Goal: Task Accomplishment & Management: Manage account settings

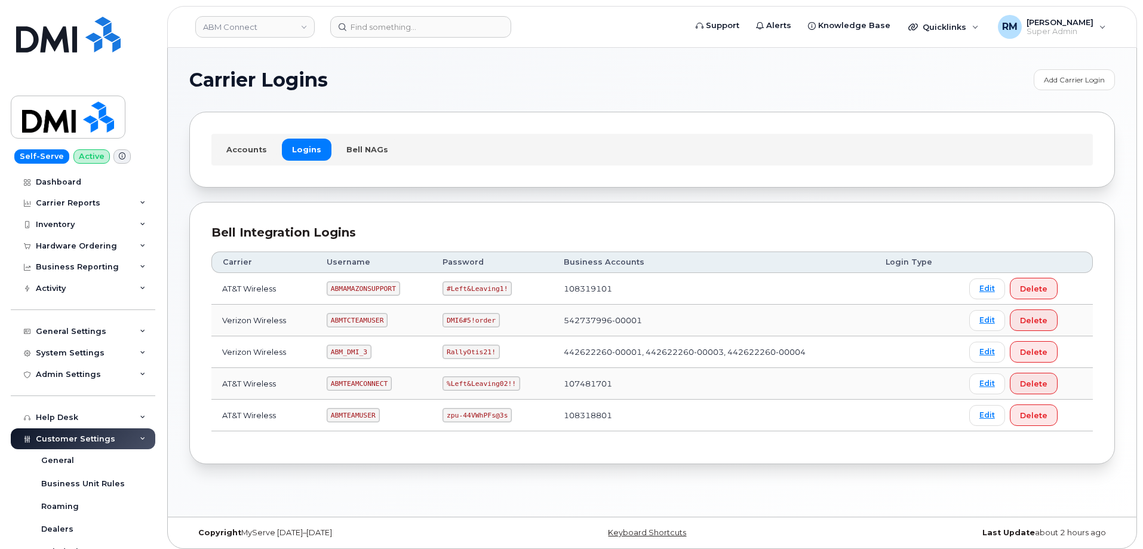
scroll to position [299, 0]
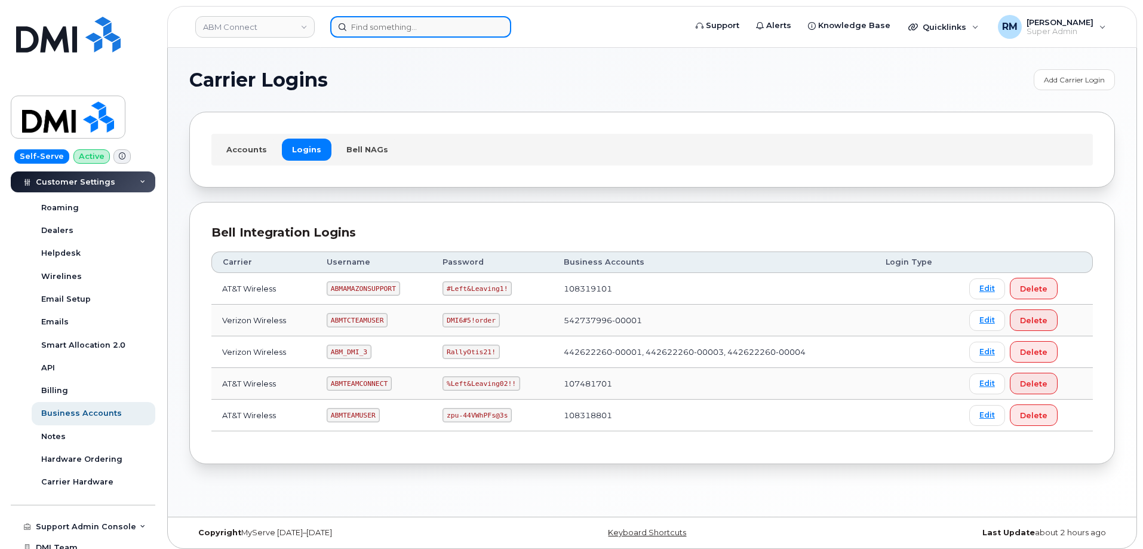
click at [365, 28] on input at bounding box center [420, 27] width 181 height 22
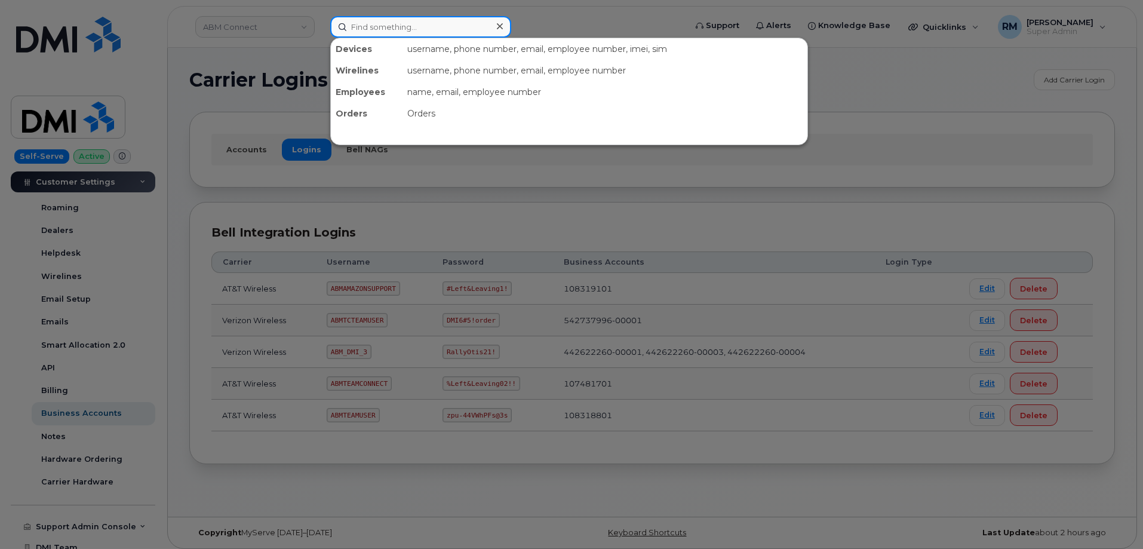
paste input "298434"
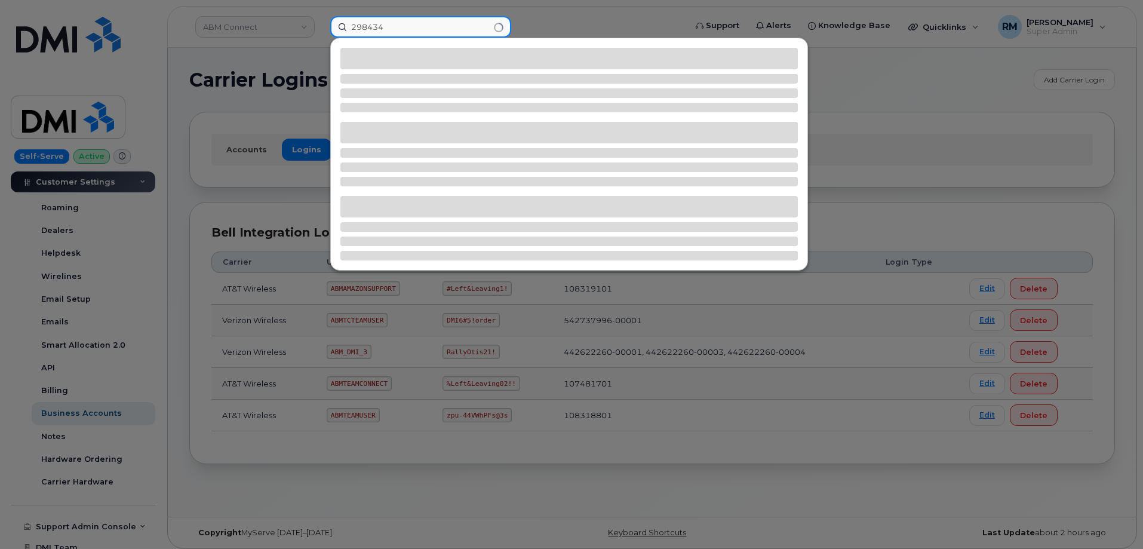
type input "298434"
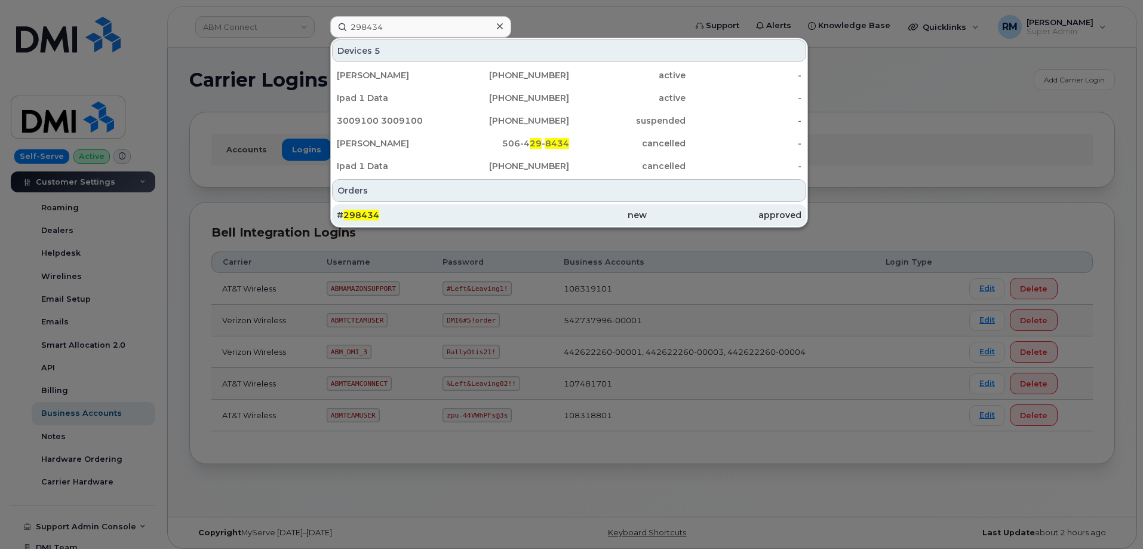
click at [360, 215] on span "298434" at bounding box center [361, 215] width 36 height 11
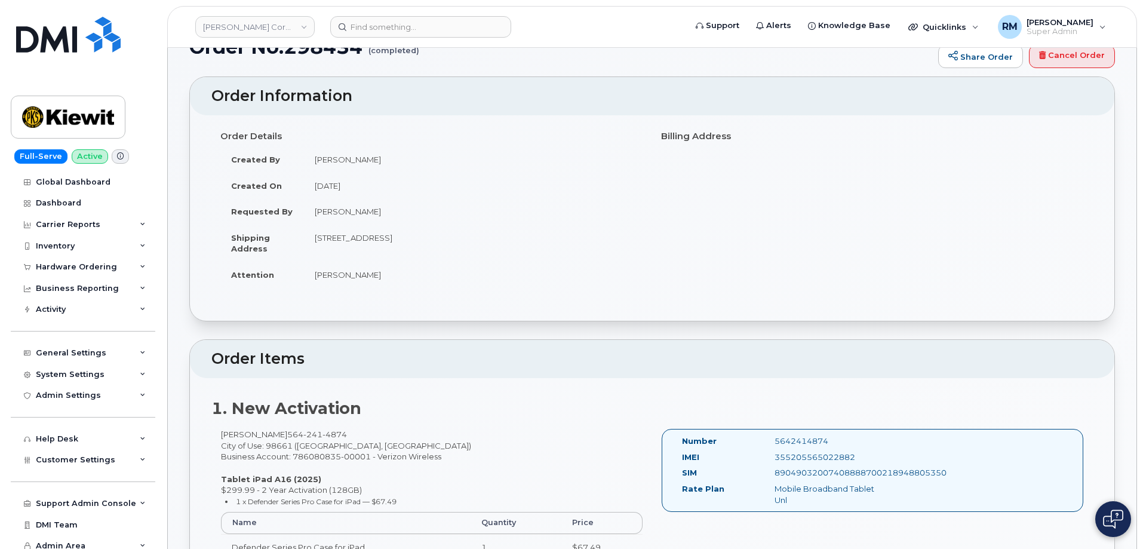
scroll to position [60, 0]
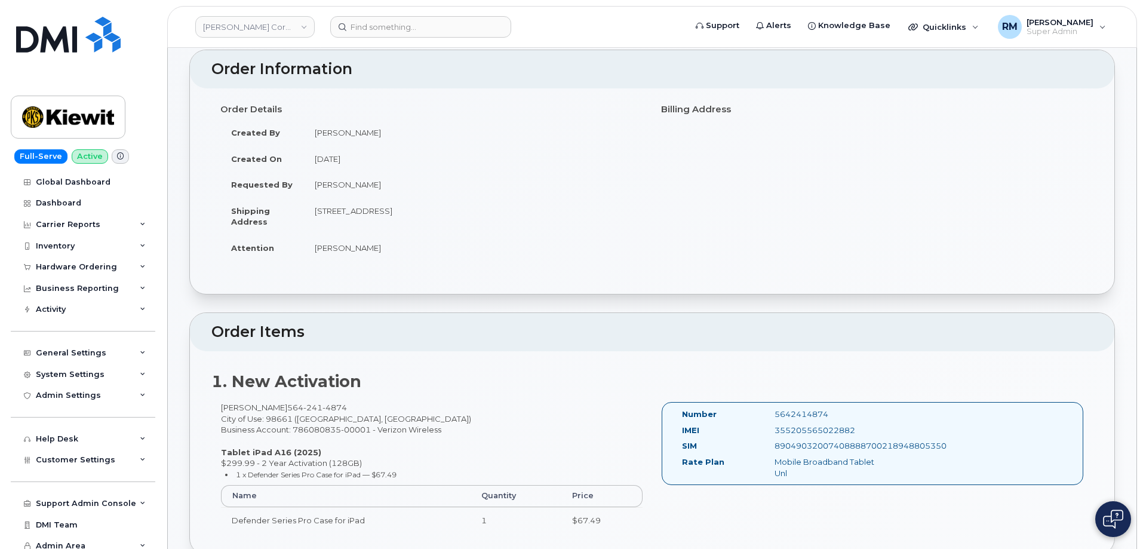
click at [806, 418] on div "5642414874" at bounding box center [831, 414] width 130 height 11
copy div "5642414874"
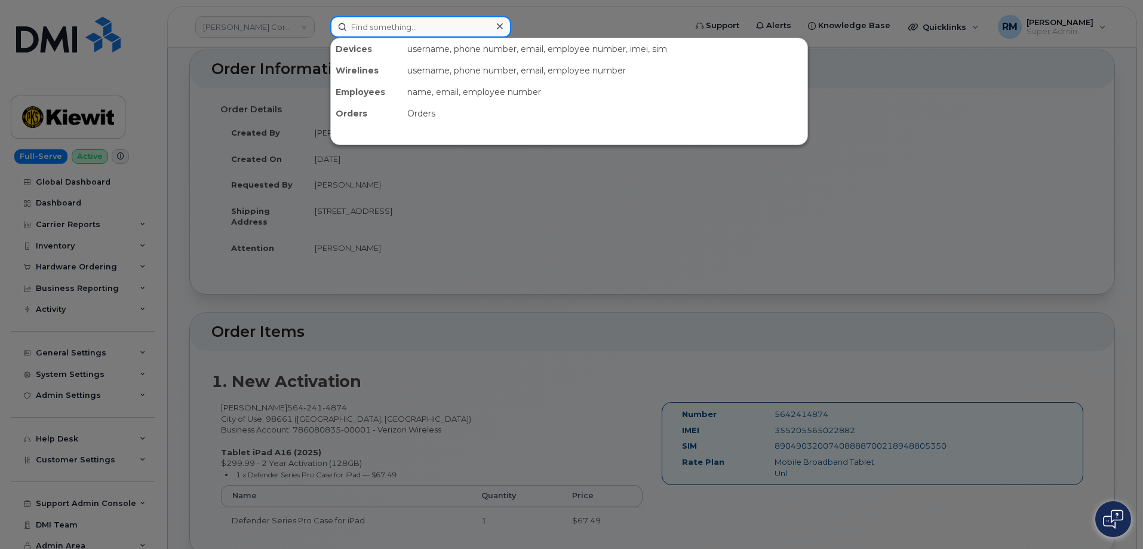
click at [376, 27] on input at bounding box center [420, 27] width 181 height 22
paste input "5642414874"
type input "5642414874"
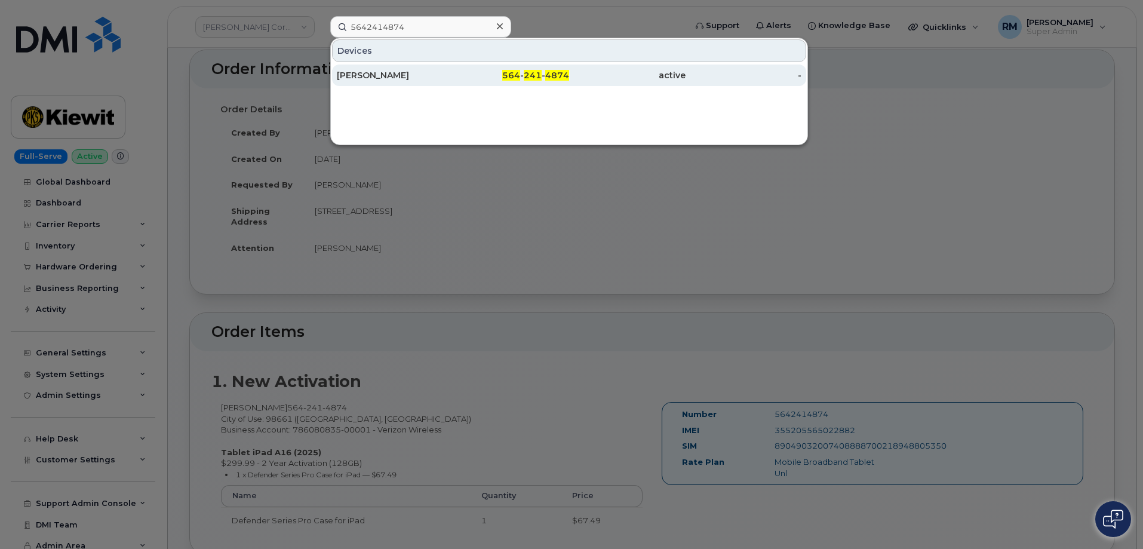
click at [411, 80] on div "Timothy Weckerlin" at bounding box center [395, 75] width 116 height 12
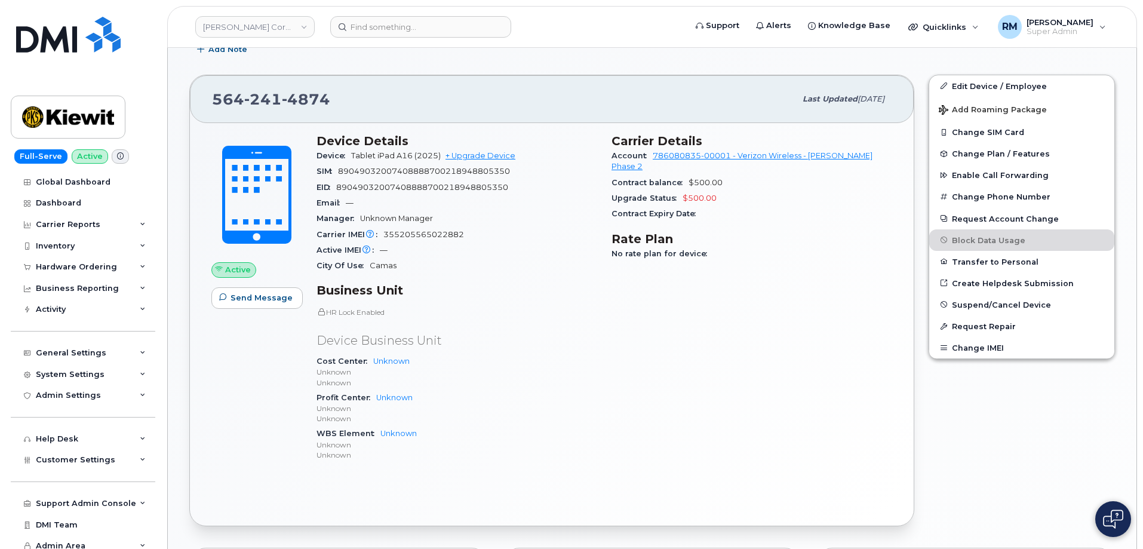
scroll to position [239, 0]
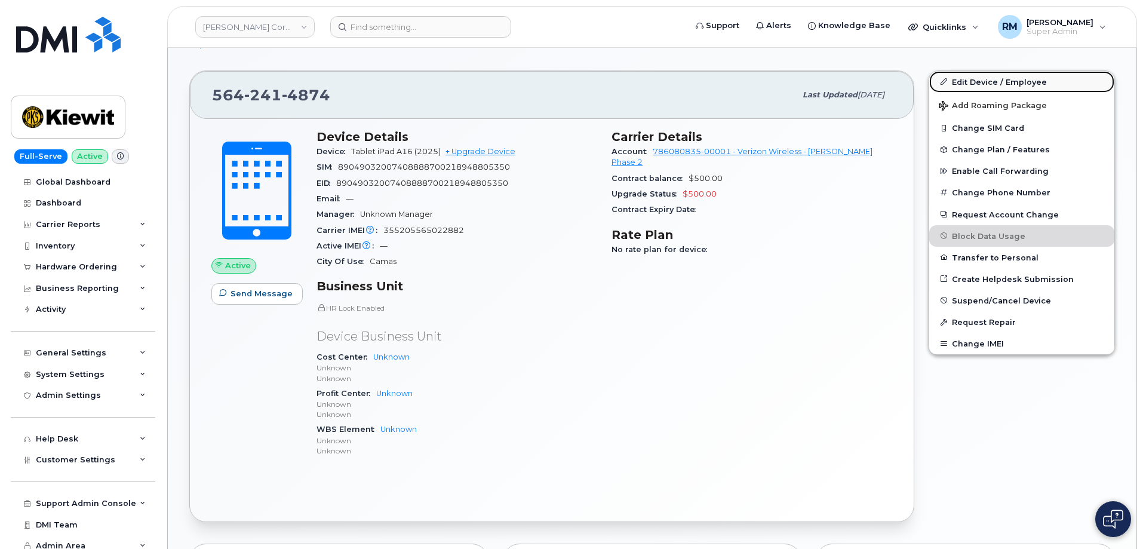
click at [974, 82] on link "Edit Device / Employee" at bounding box center [1021, 82] width 185 height 22
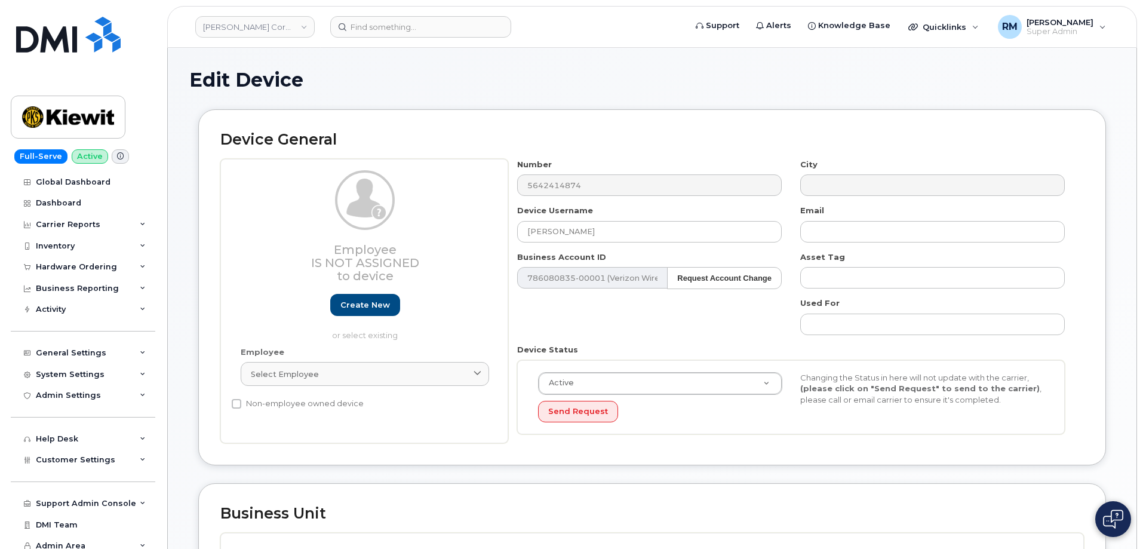
select select "29584743"
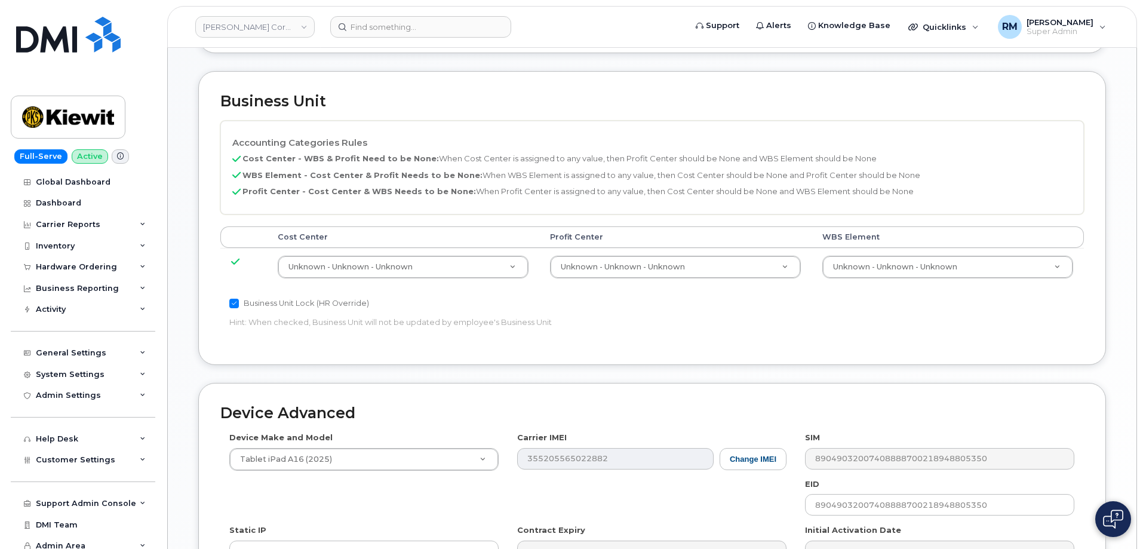
scroll to position [418, 0]
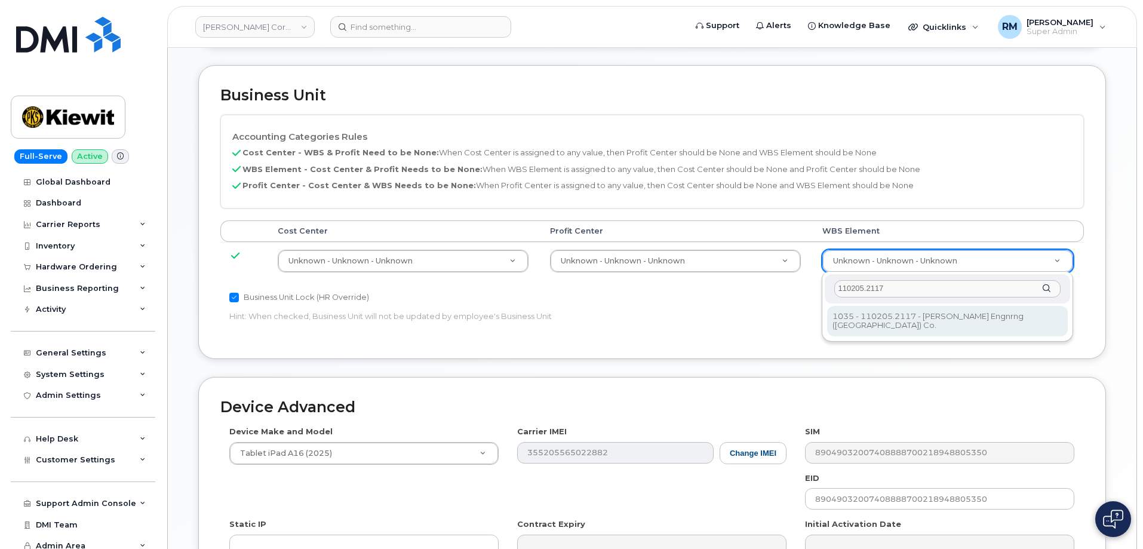
type input "110205.2117"
type input "29824622"
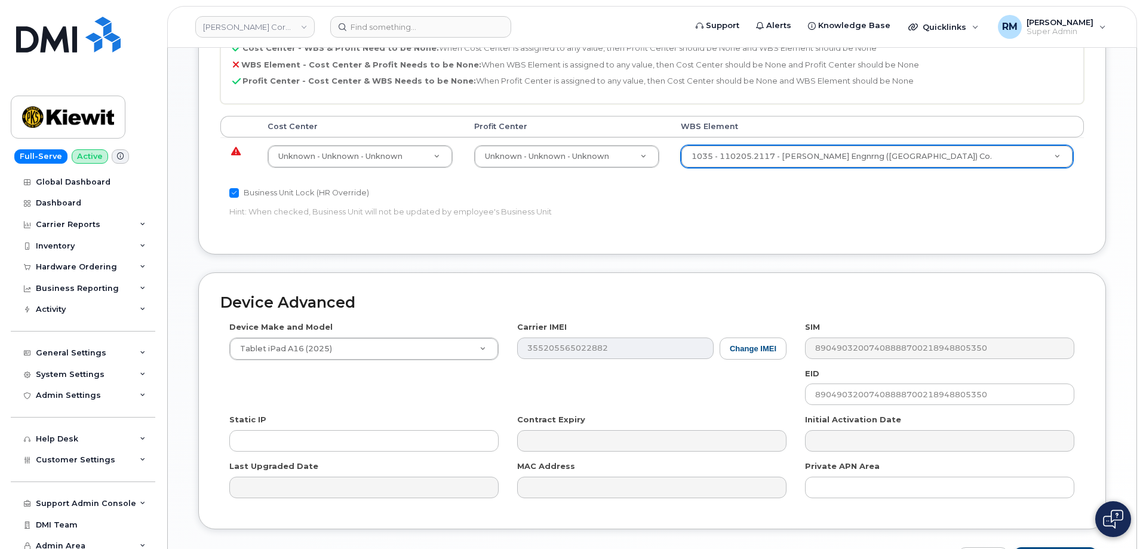
scroll to position [602, 0]
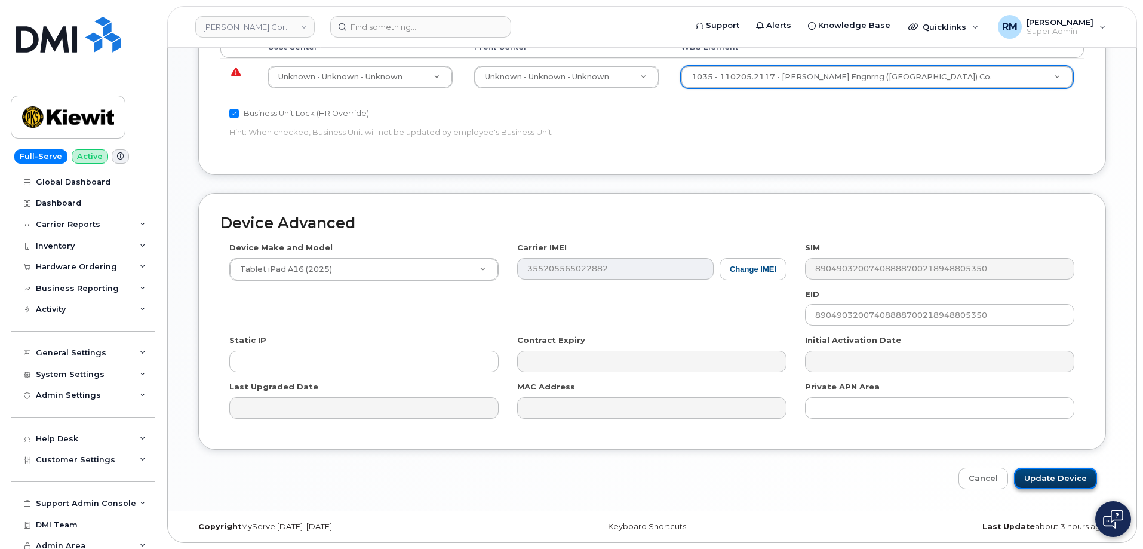
click at [1066, 477] on input "Update Device" at bounding box center [1055, 479] width 83 height 22
type input "Saving..."
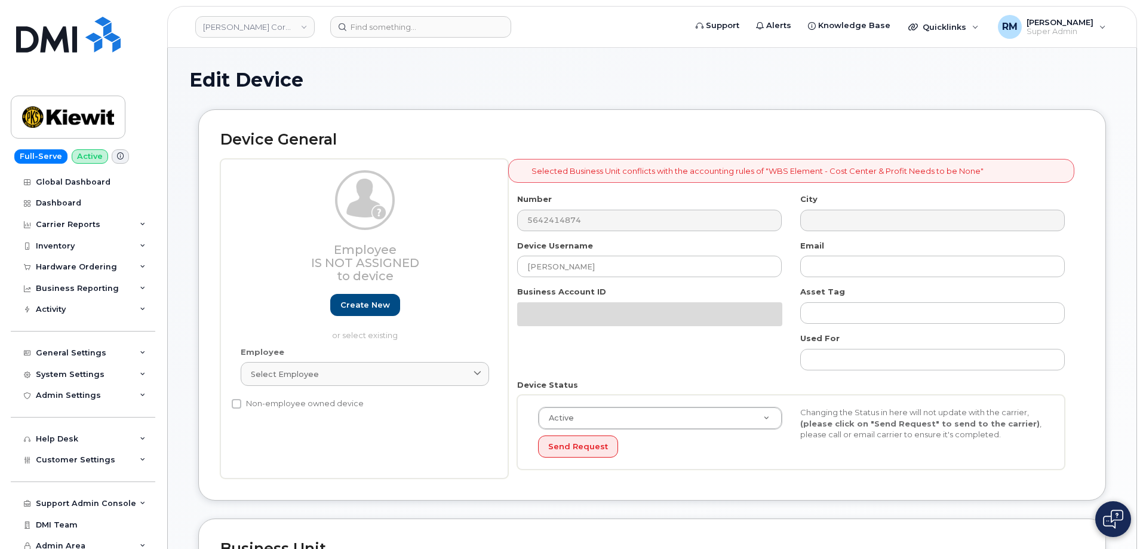
select select "29584743"
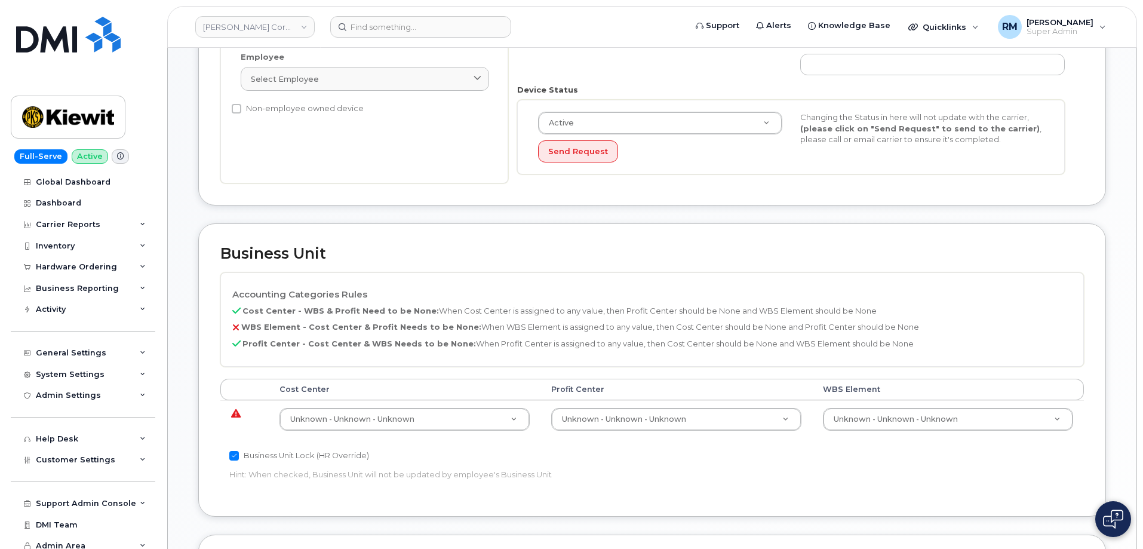
scroll to position [299, 0]
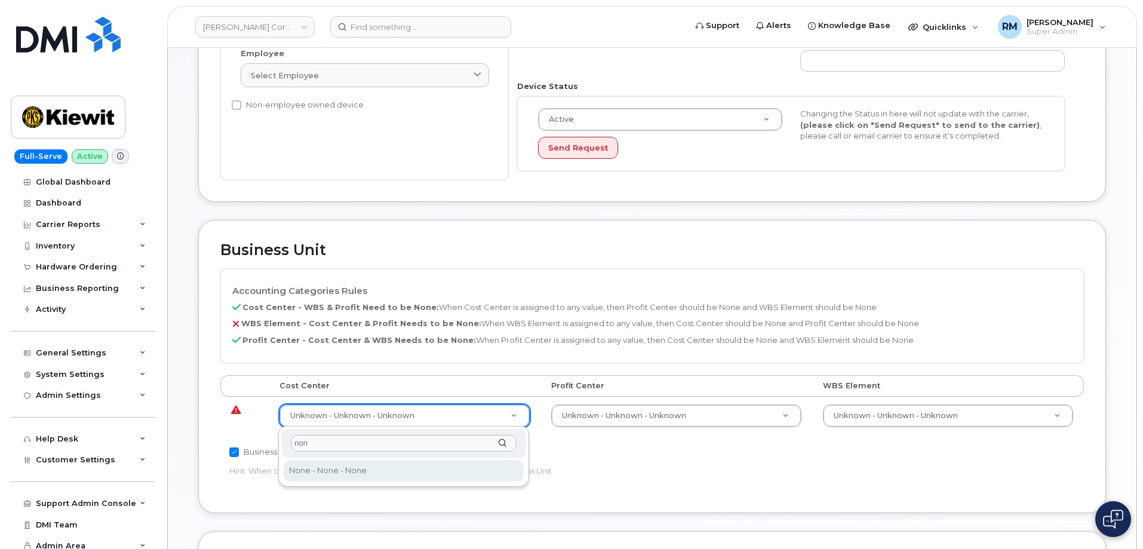
type input "non"
type input "29629358"
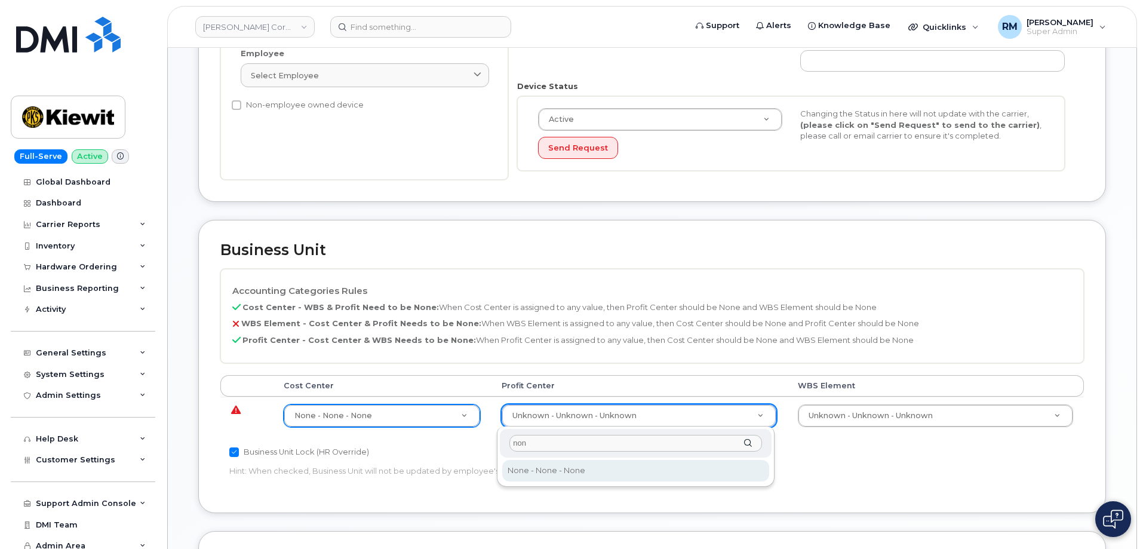
type input "non"
select select "29629357"
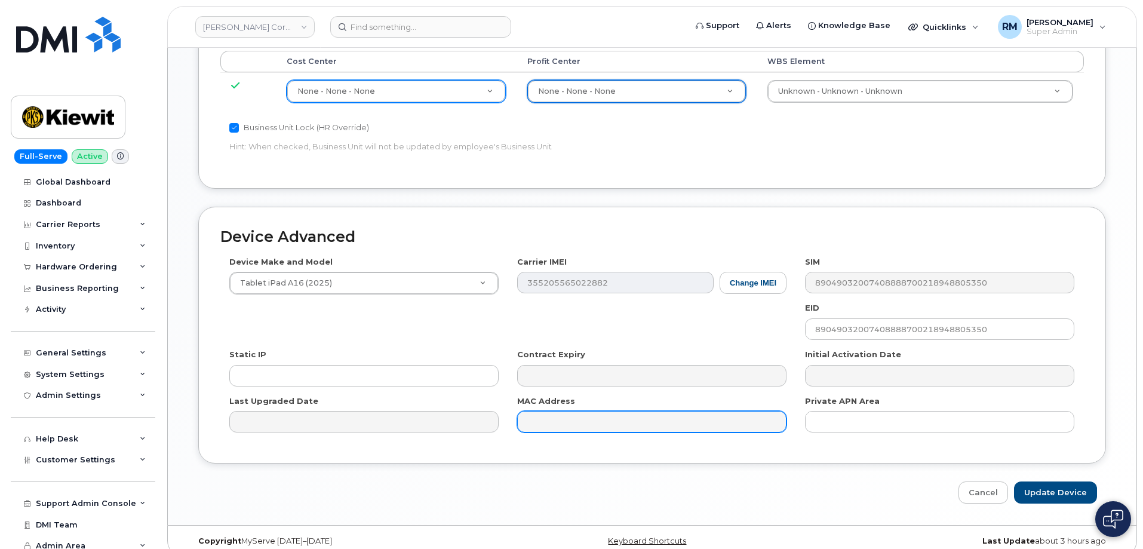
scroll to position [637, 0]
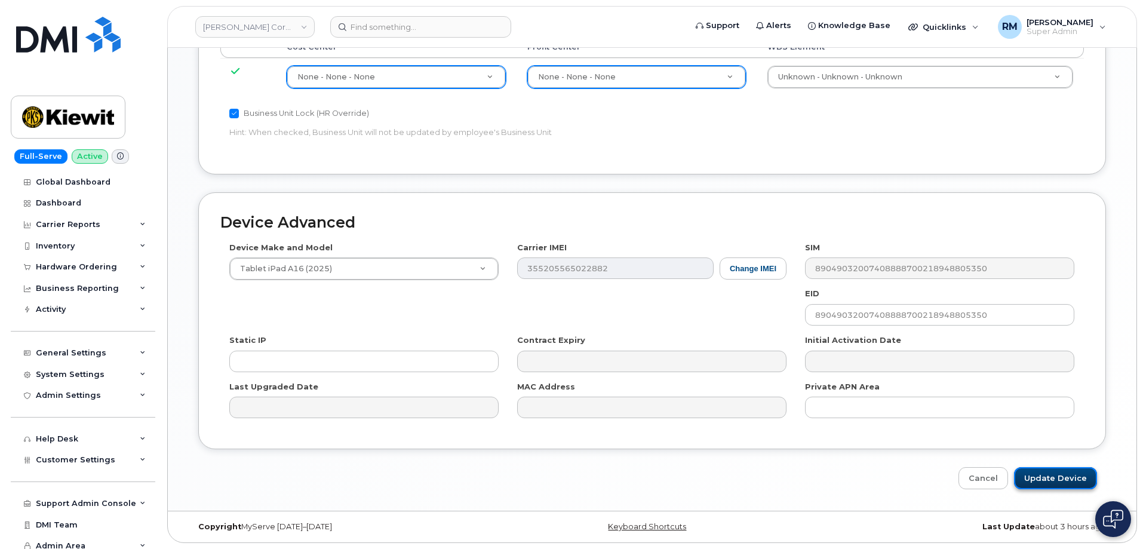
click at [1057, 470] on input "Update Device" at bounding box center [1055, 478] width 83 height 22
type input "Saving..."
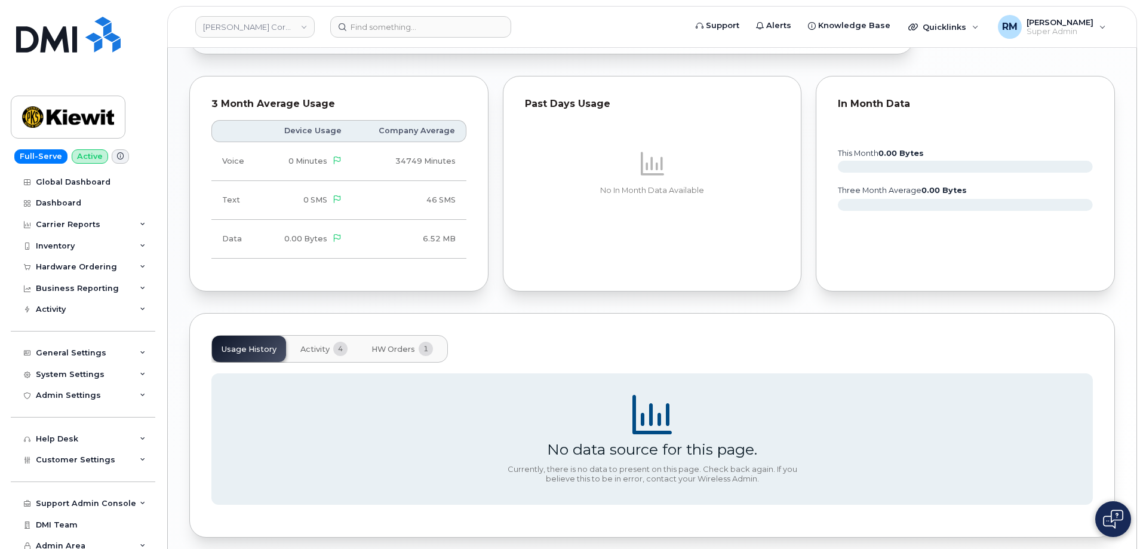
scroll to position [755, 0]
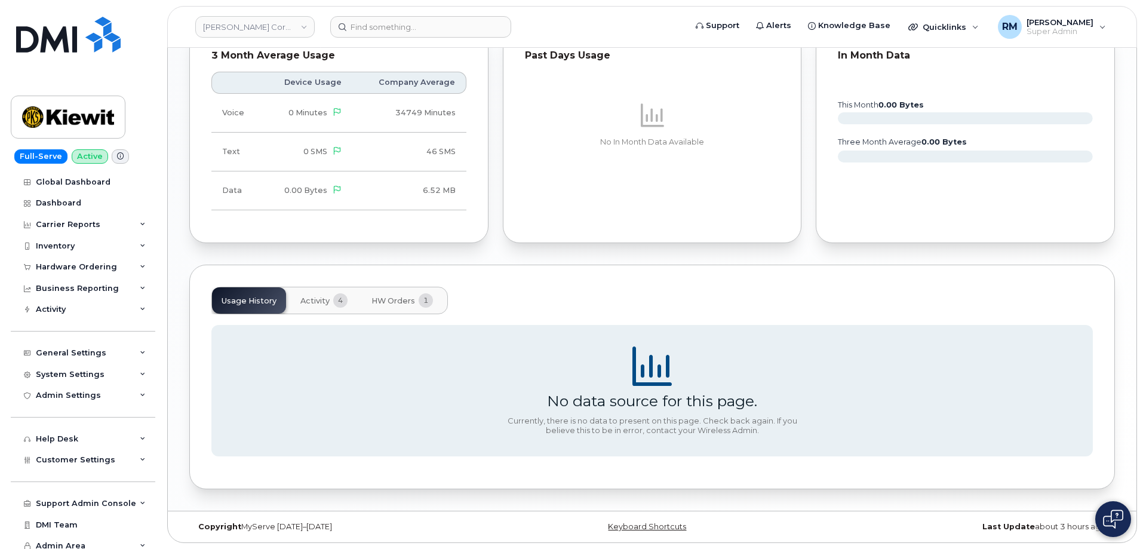
click at [394, 300] on span "HW Orders" at bounding box center [394, 301] width 44 height 10
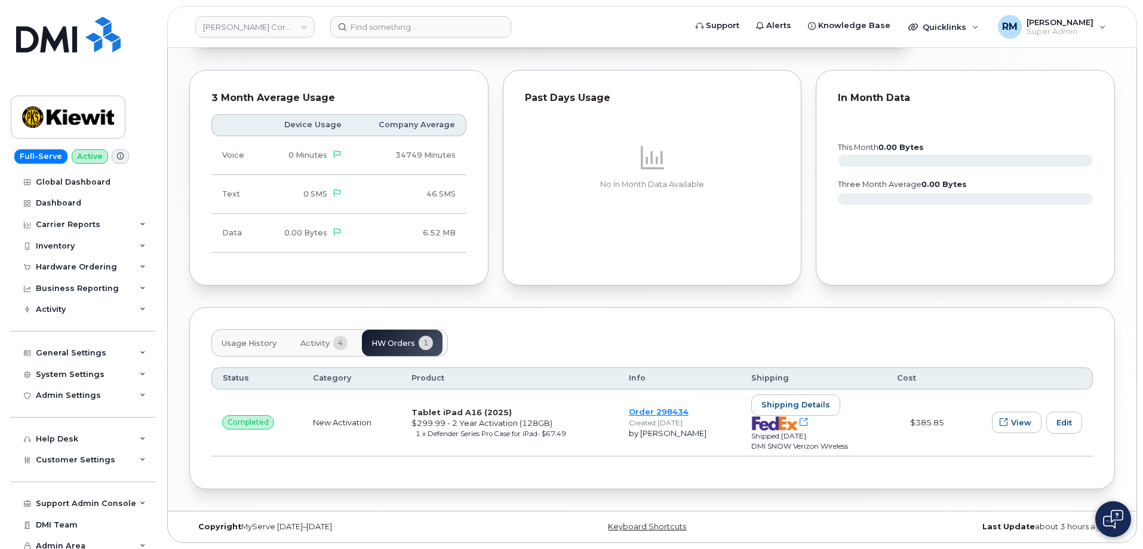
scroll to position [713, 0]
click at [231, 341] on span "Usage History" at bounding box center [249, 344] width 55 height 10
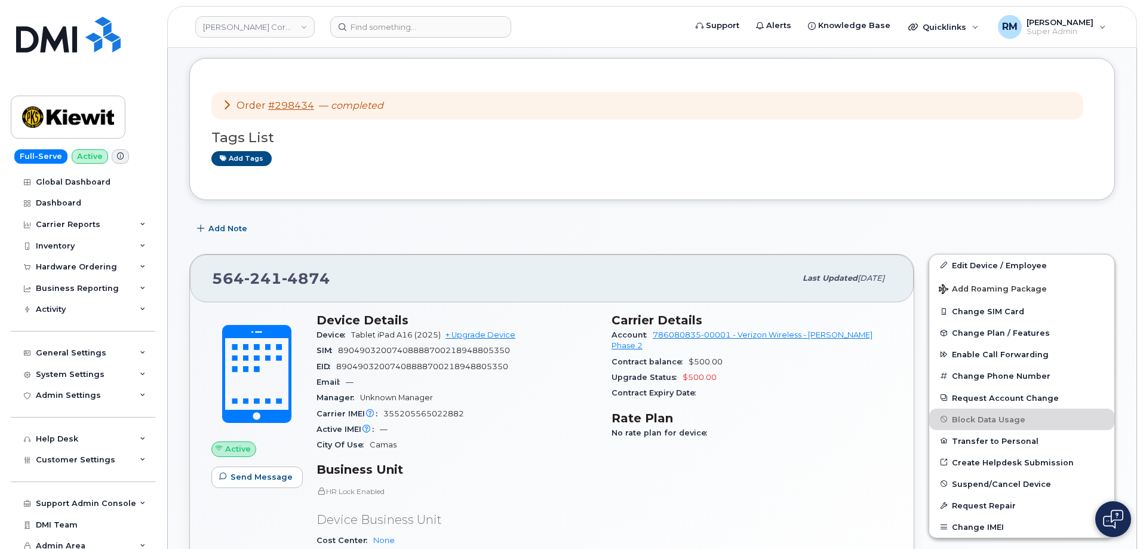
scroll to position [0, 0]
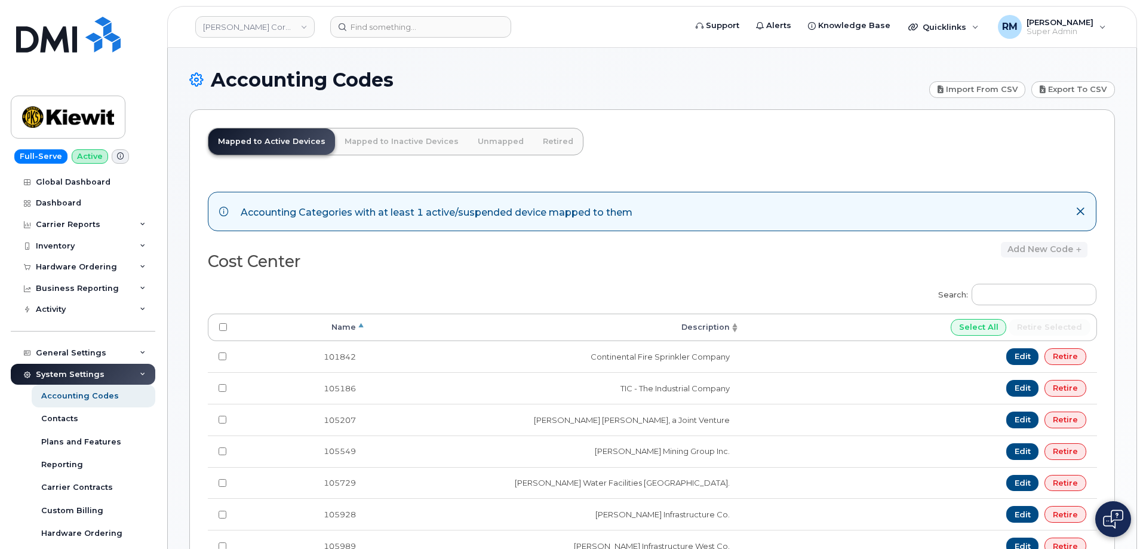
scroll to position [874, 0]
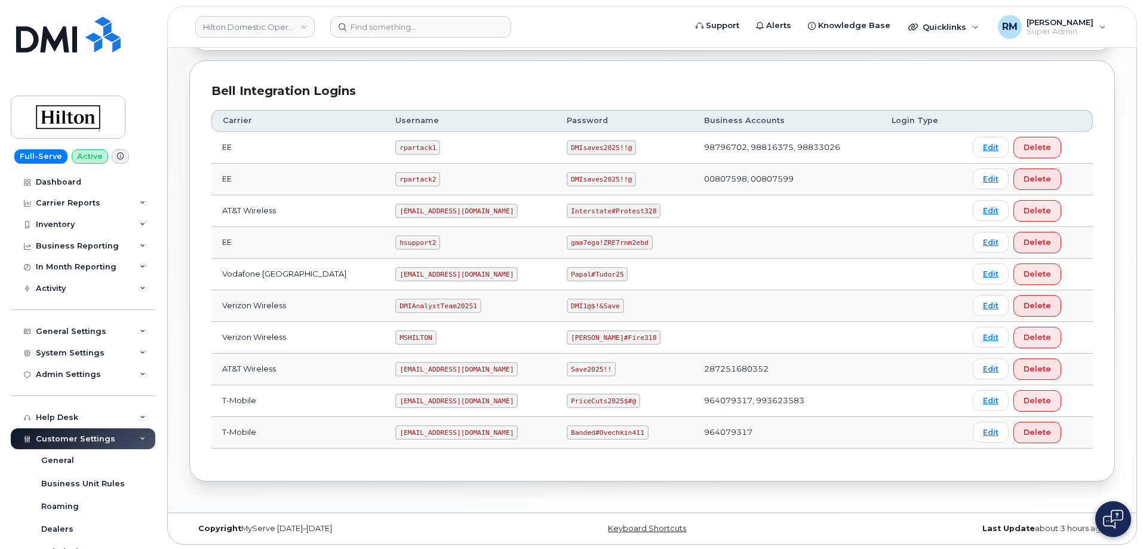
scroll to position [272, 0]
drag, startPoint x: 384, startPoint y: 432, endPoint x: 469, endPoint y: 434, distance: 85.4
click at [469, 434] on td "[EMAIL_ADDRESS][DOMAIN_NAME]" at bounding box center [470, 431] width 171 height 32
copy code "[EMAIL_ADDRESS][DOMAIN_NAME]"
drag, startPoint x: 560, startPoint y: 431, endPoint x: 639, endPoint y: 428, distance: 79.5
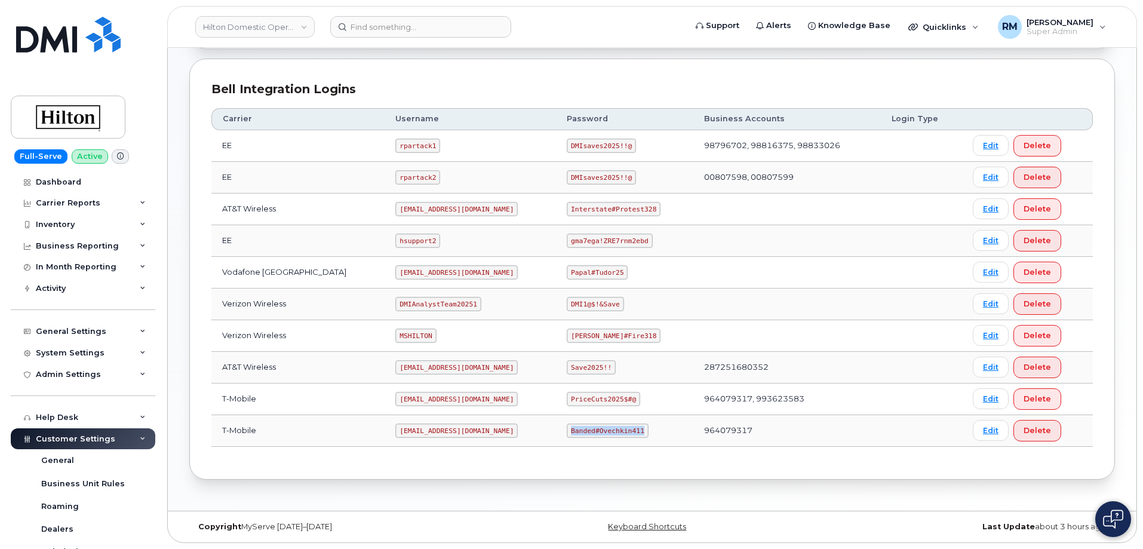
click at [639, 428] on td "Banded#Ovechkin411" at bounding box center [624, 431] width 137 height 32
copy code "Banded#Ovechkin411"
